Goal: Information Seeking & Learning: Learn about a topic

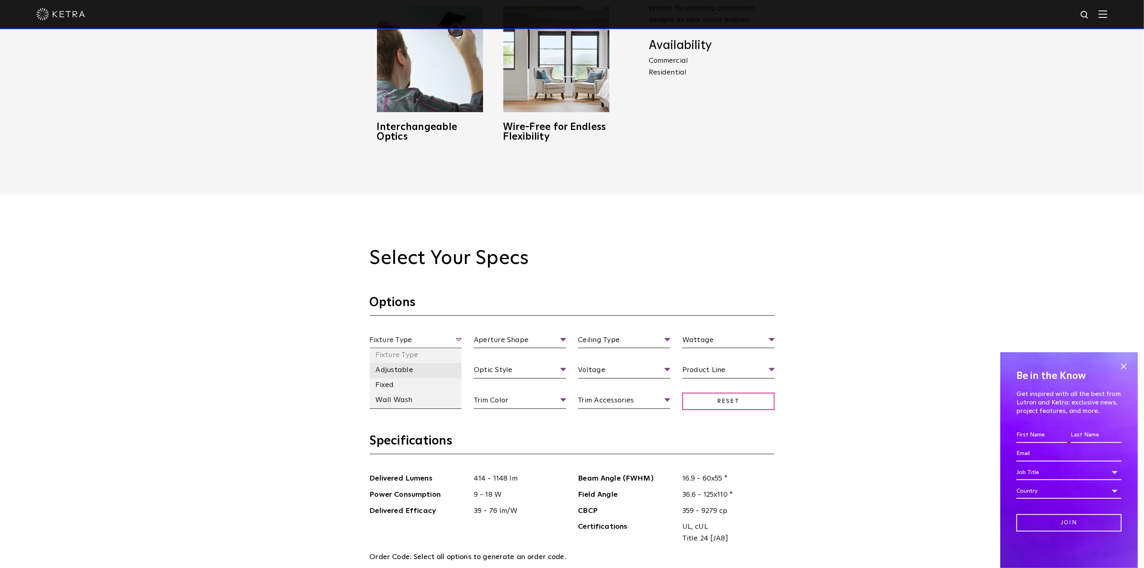
click at [401, 372] on li "Adjustable" at bounding box center [416, 370] width 92 height 15
click at [508, 383] on li "Square" at bounding box center [520, 385] width 92 height 15
click at [605, 386] on li "Flangeless" at bounding box center [624, 385] width 92 height 15
click at [707, 384] on li "18 Watt" at bounding box center [728, 385] width 92 height 15
click at [420, 370] on span "Beam Angle" at bounding box center [416, 371] width 92 height 14
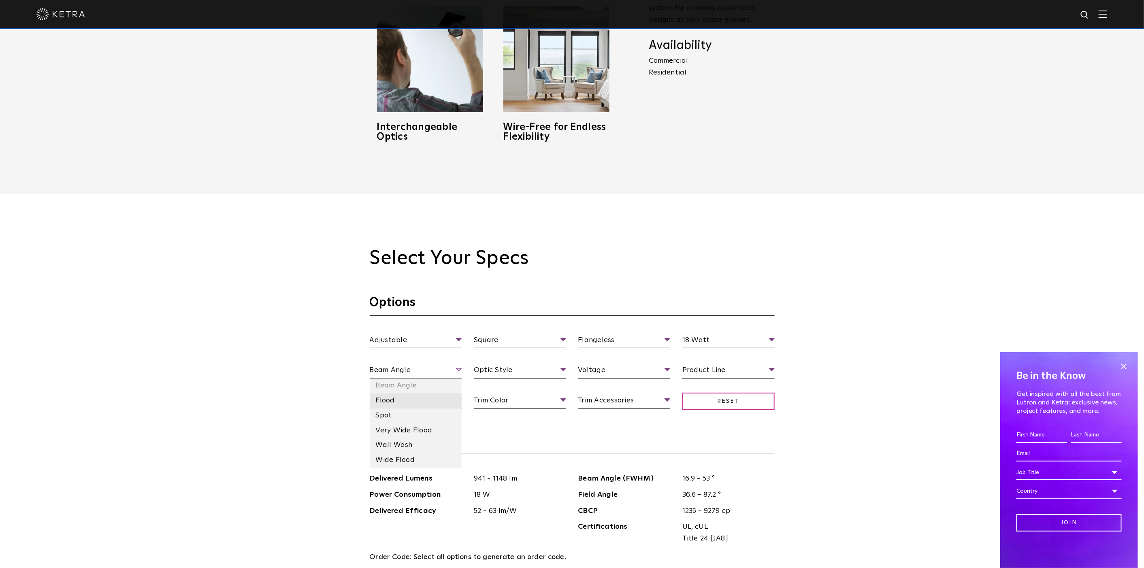
click at [413, 402] on li "Flood" at bounding box center [416, 401] width 92 height 15
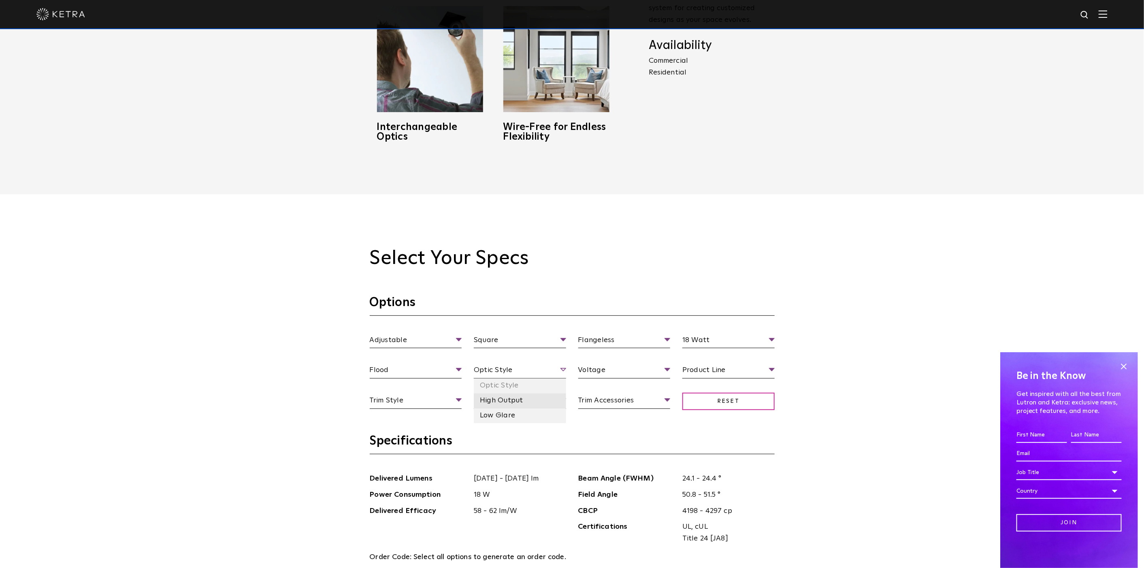
click at [493, 403] on li "High Output" at bounding box center [520, 401] width 92 height 15
click at [622, 402] on li "120 V" at bounding box center [624, 401] width 92 height 15
click at [703, 416] on li "Residential" at bounding box center [728, 416] width 92 height 15
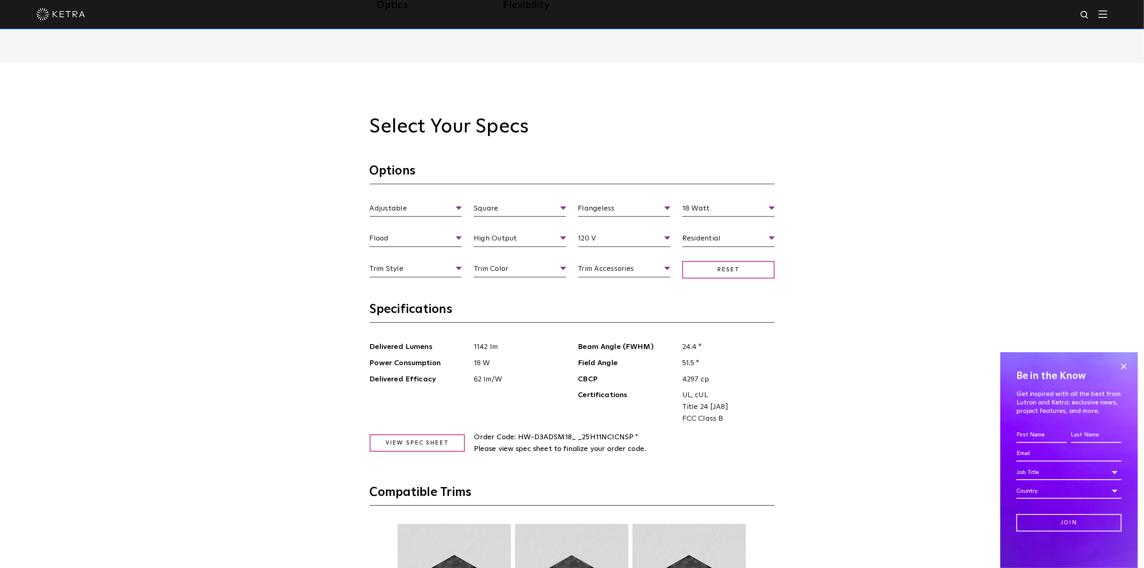
scroll to position [900, 0]
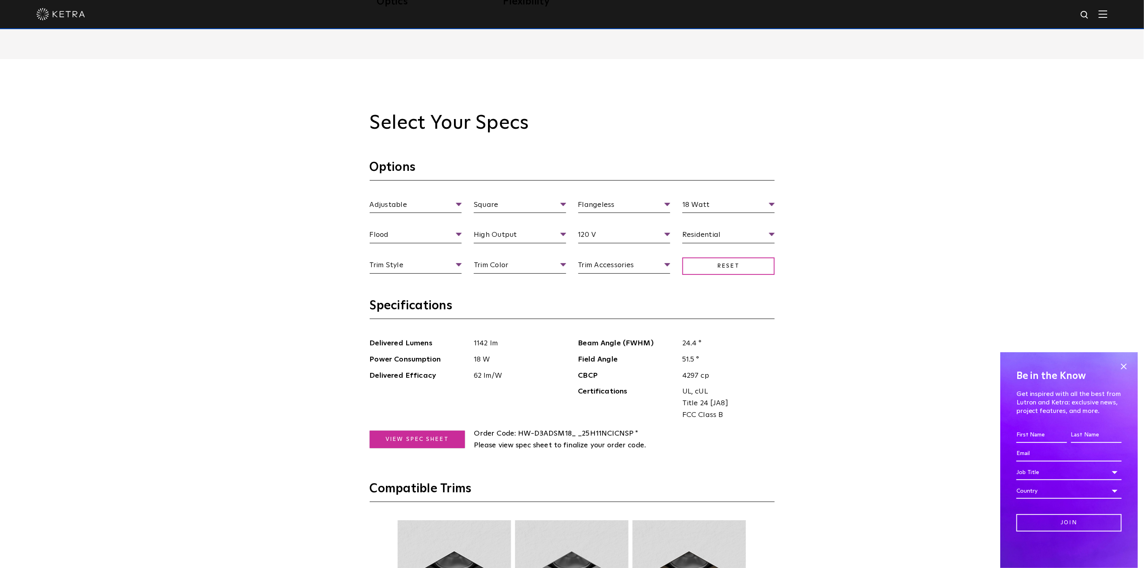
click at [407, 436] on link "View Spec Sheet" at bounding box center [417, 439] width 95 height 17
click at [409, 296] on li "Deep Bevel" at bounding box center [416, 296] width 92 height 15
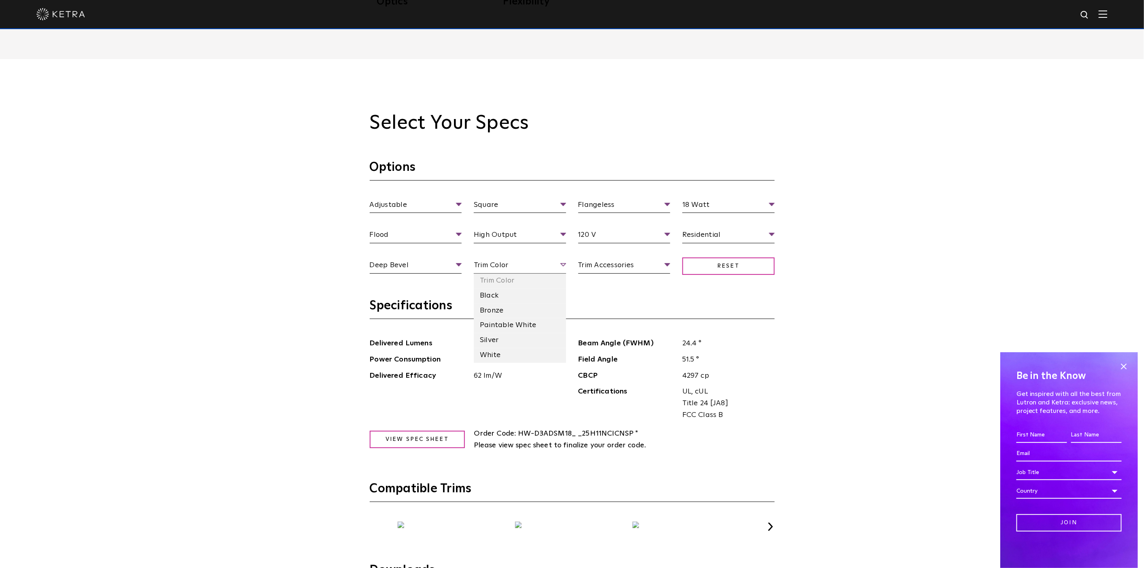
click at [524, 265] on span "Trim Color" at bounding box center [520, 267] width 92 height 14
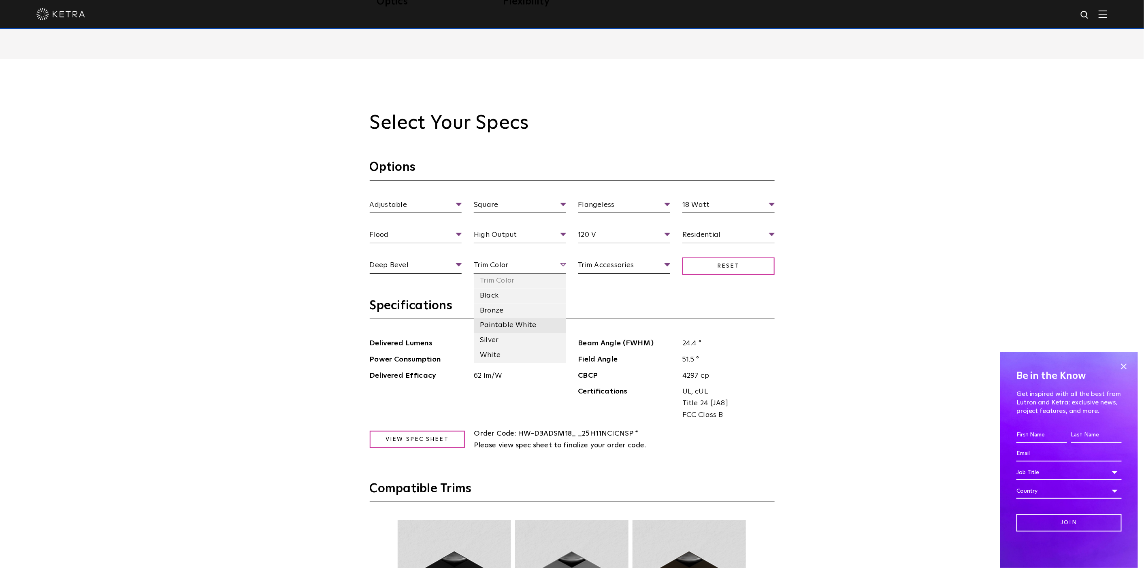
click at [509, 321] on li "Paintable White" at bounding box center [520, 325] width 92 height 15
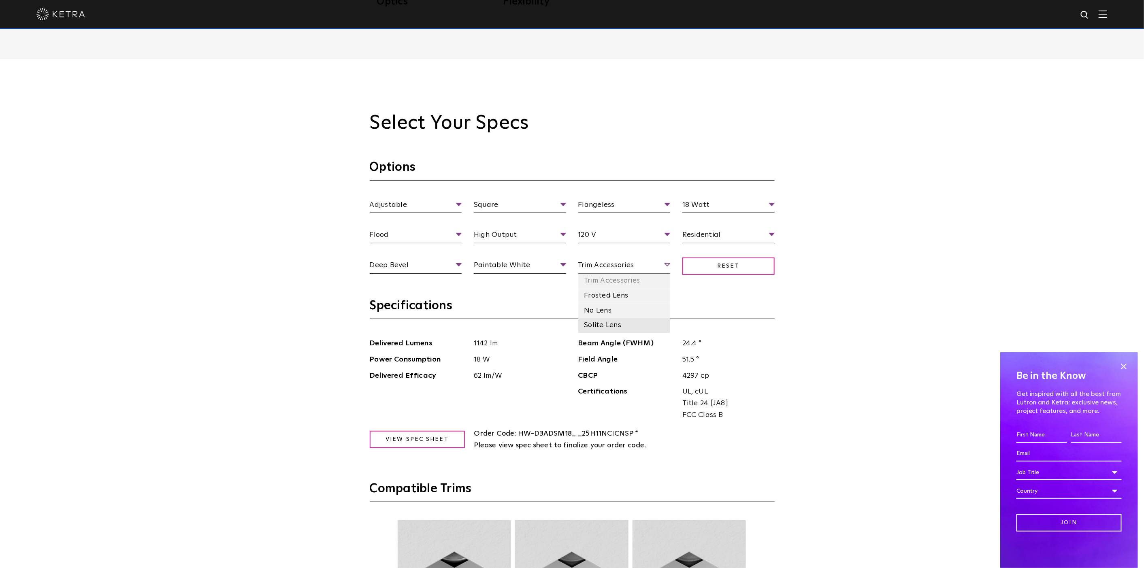
click at [612, 323] on li "Solite Lens" at bounding box center [624, 325] width 92 height 15
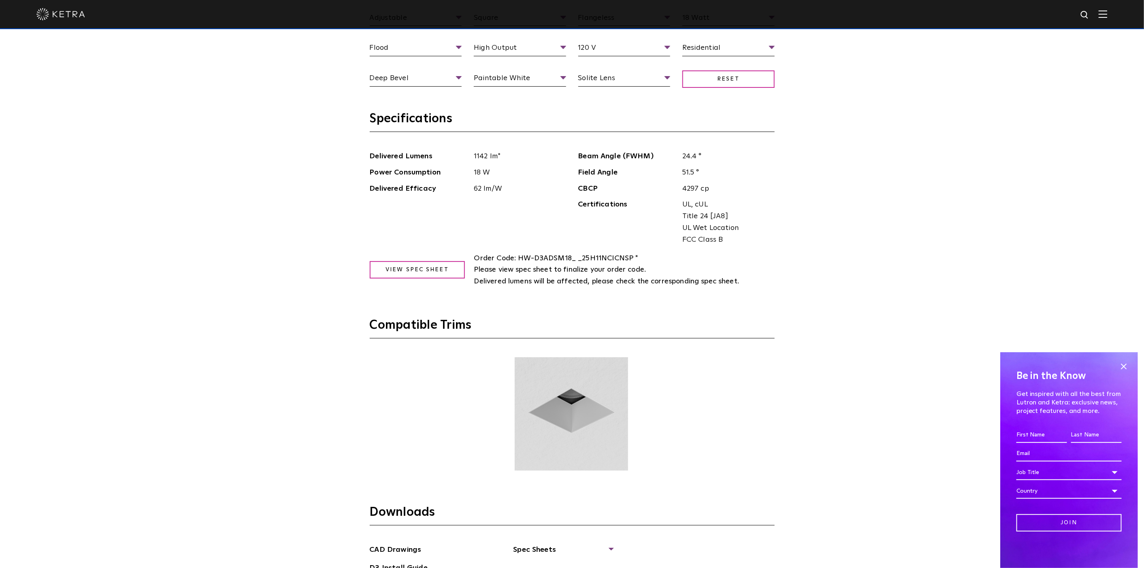
scroll to position [1079, 0]
